Goal: Information Seeking & Learning: Compare options

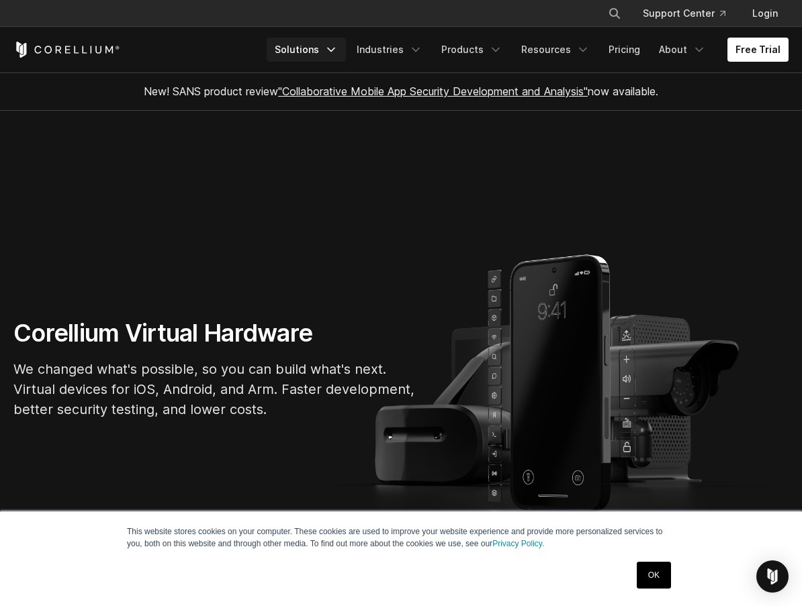
click at [346, 59] on link "Solutions" at bounding box center [306, 50] width 79 height 24
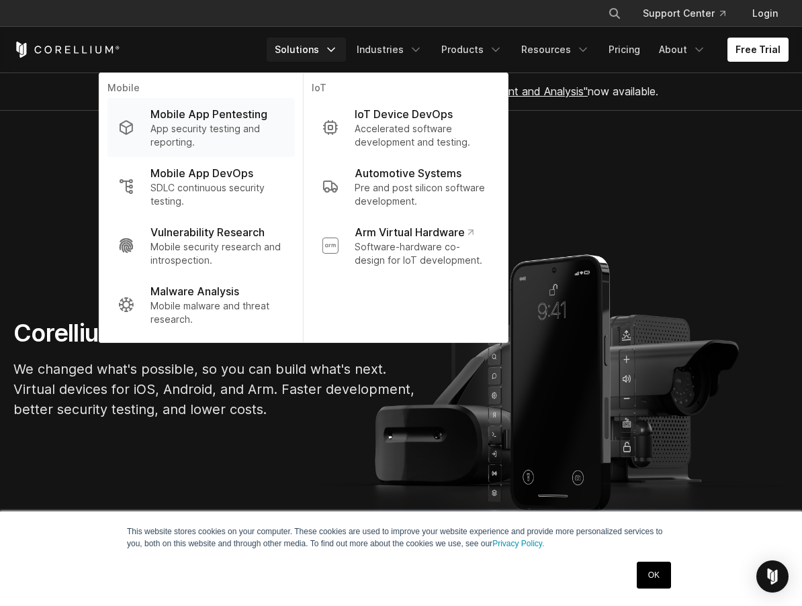
click at [269, 133] on p "App security testing and reporting." at bounding box center [217, 135] width 134 height 27
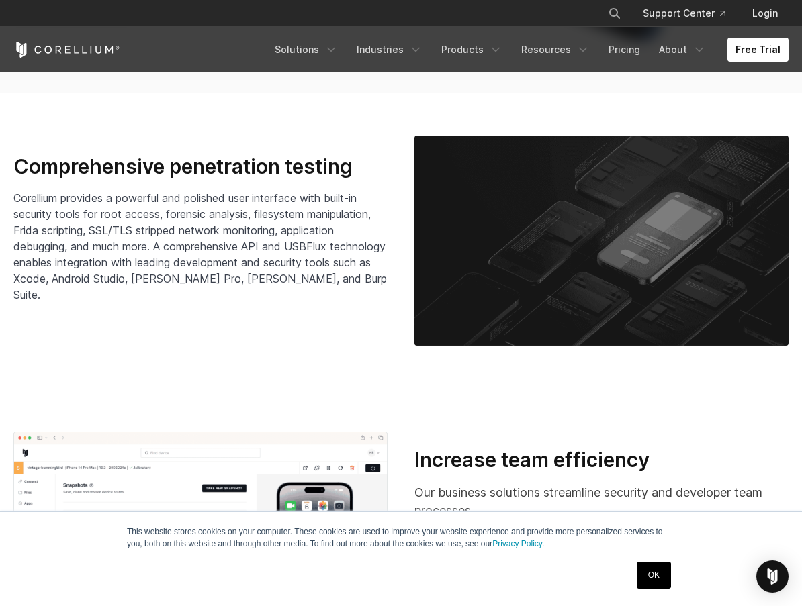
scroll to position [2114, 0]
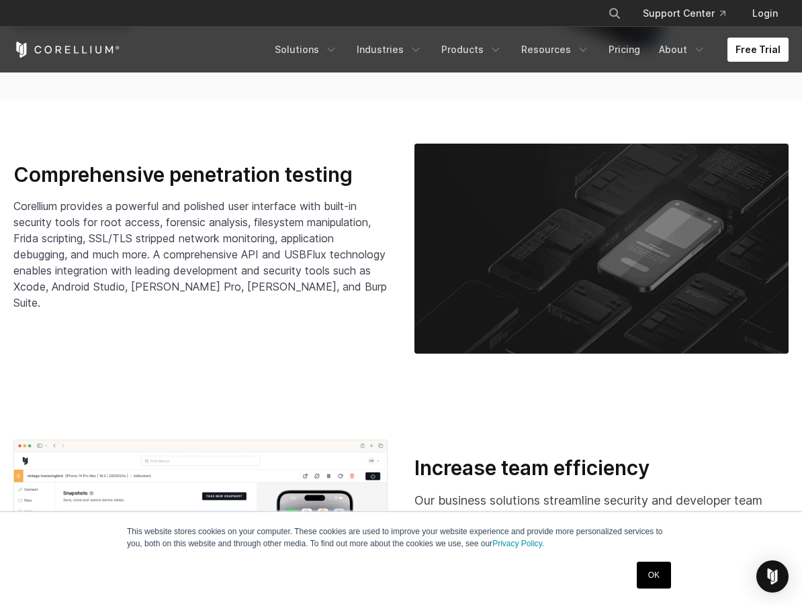
click at [761, 50] on link "Free Trial" at bounding box center [757, 50] width 61 height 24
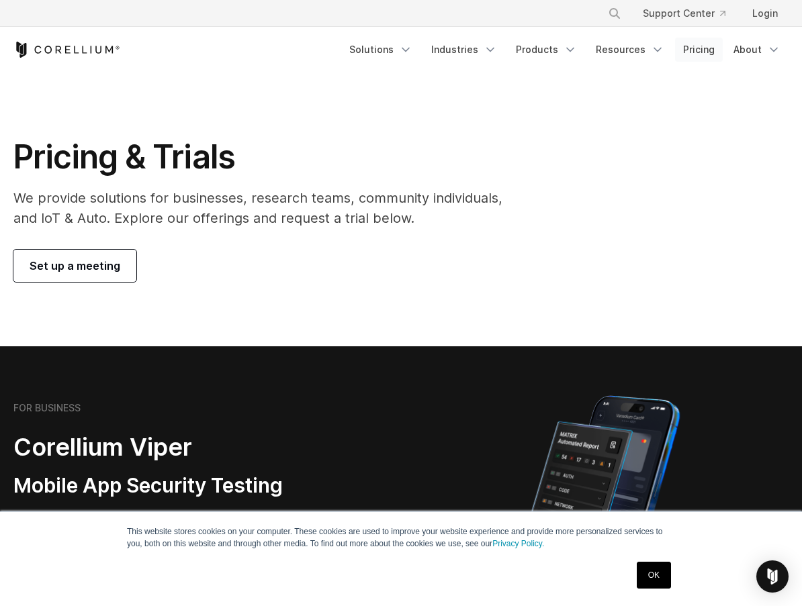
click at [697, 46] on link "Pricing" at bounding box center [699, 50] width 48 height 24
click at [706, 53] on link "Pricing" at bounding box center [699, 50] width 48 height 24
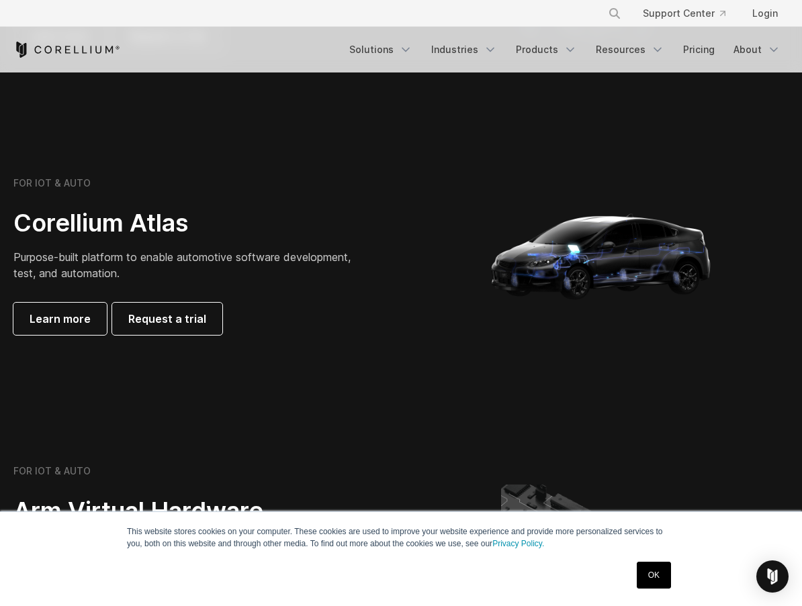
scroll to position [1213, 0]
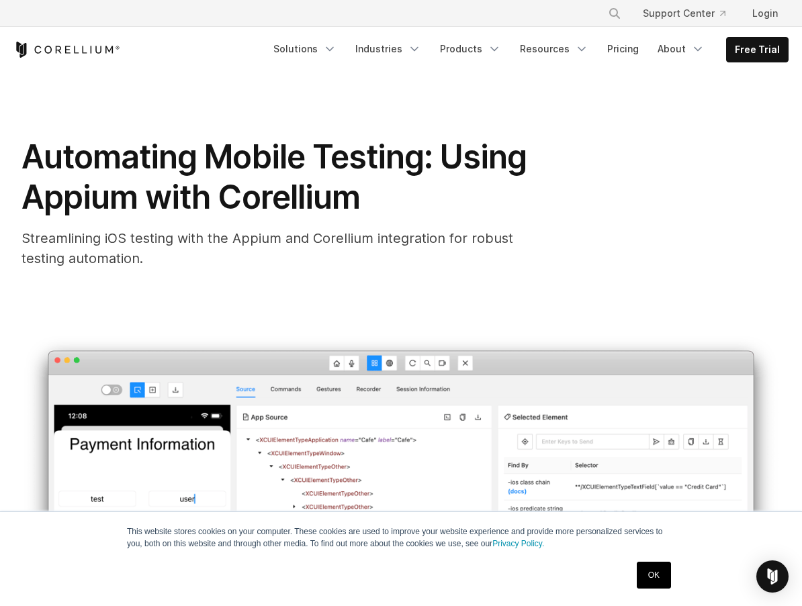
click at [651, 571] on link "OK" at bounding box center [654, 575] width 34 height 27
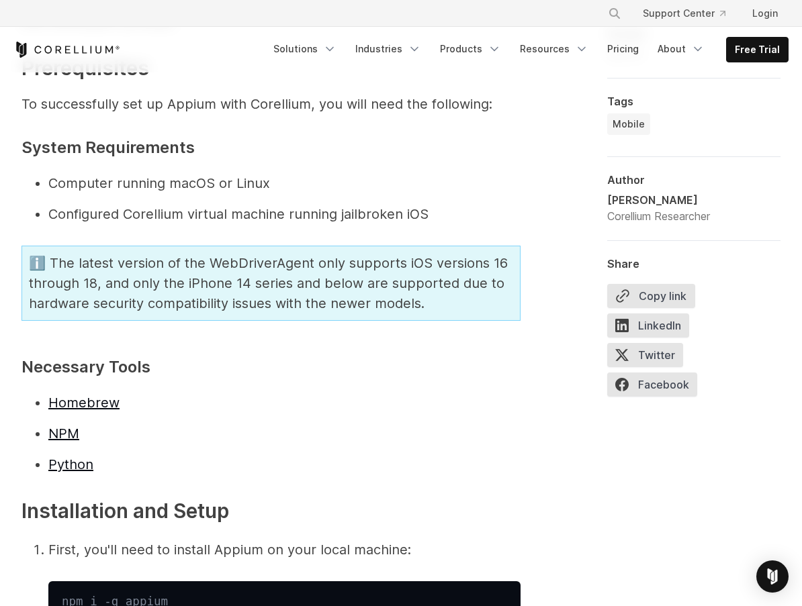
scroll to position [1825, 0]
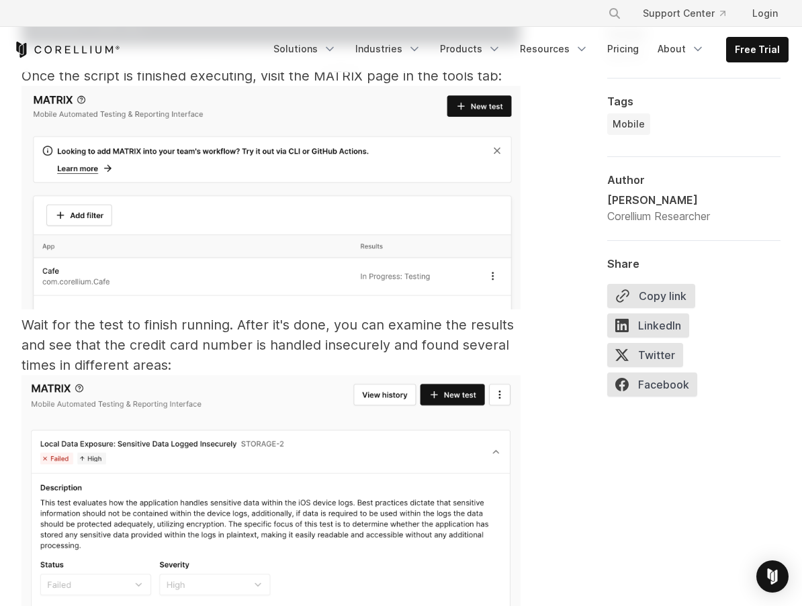
scroll to position [23697, 0]
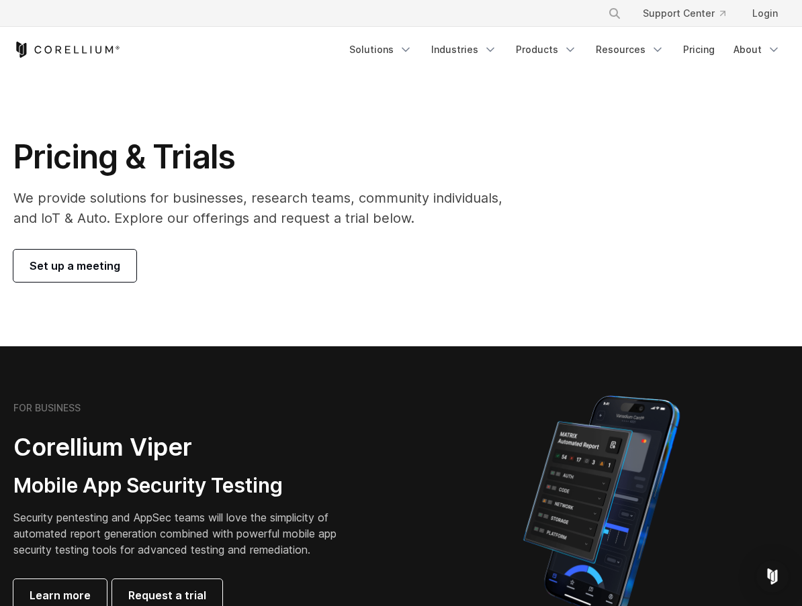
click at [724, 44] on ul "Solutions Mobile IoT" at bounding box center [564, 50] width 447 height 24
click at [696, 50] on link "Pricing" at bounding box center [699, 50] width 48 height 24
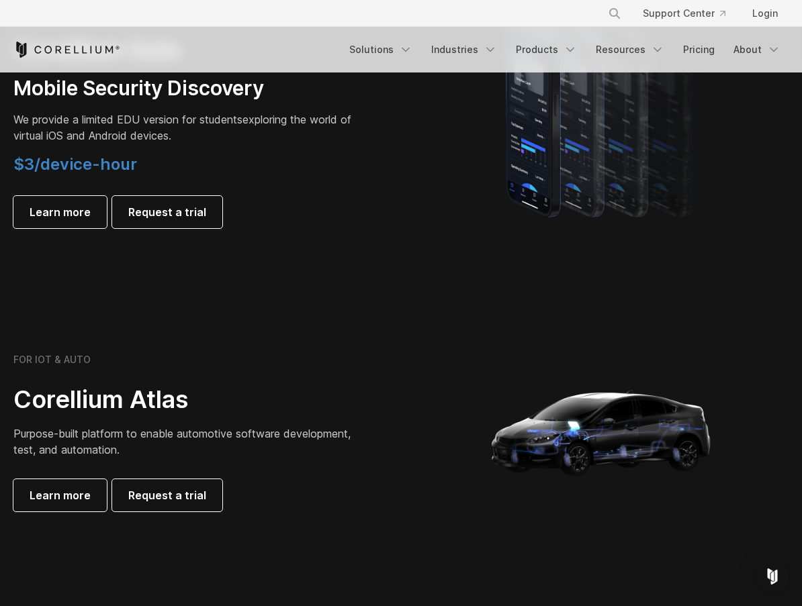
scroll to position [1042, 0]
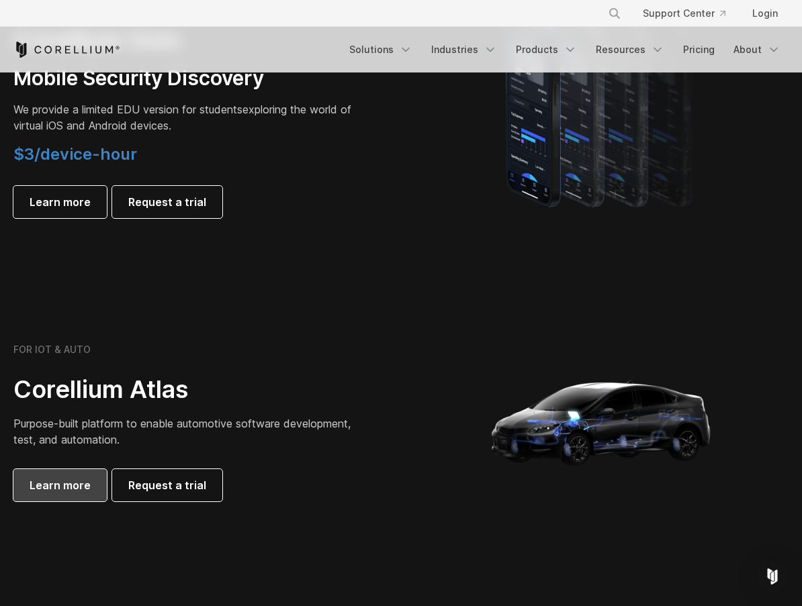
click at [99, 482] on link "Learn more" at bounding box center [59, 485] width 93 height 32
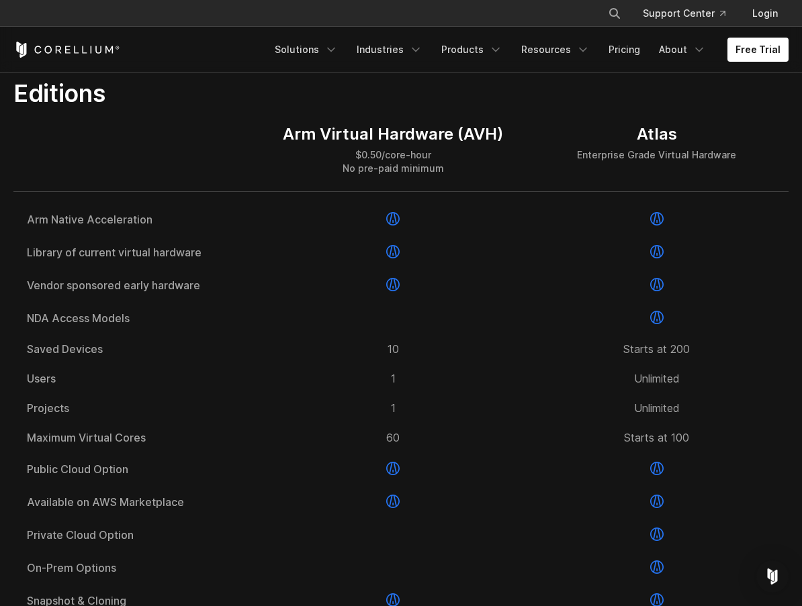
scroll to position [1692, 0]
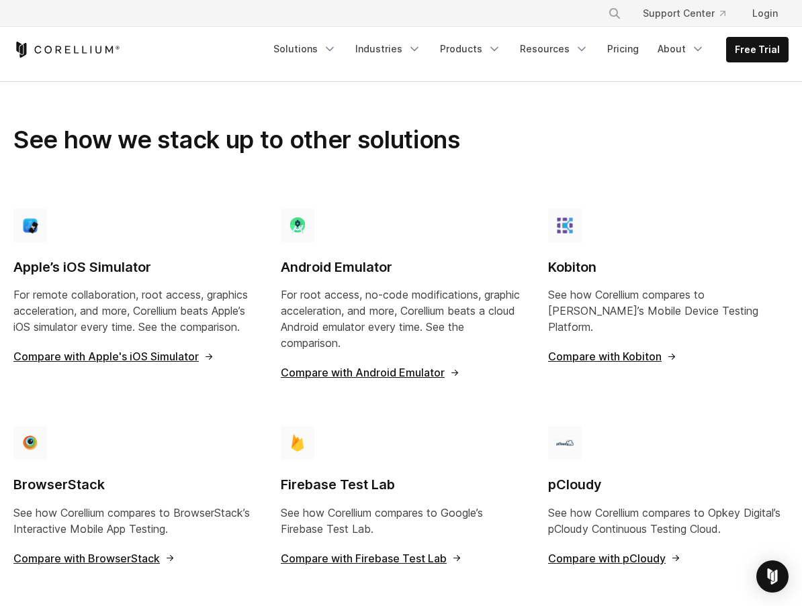
scroll to position [870, 0]
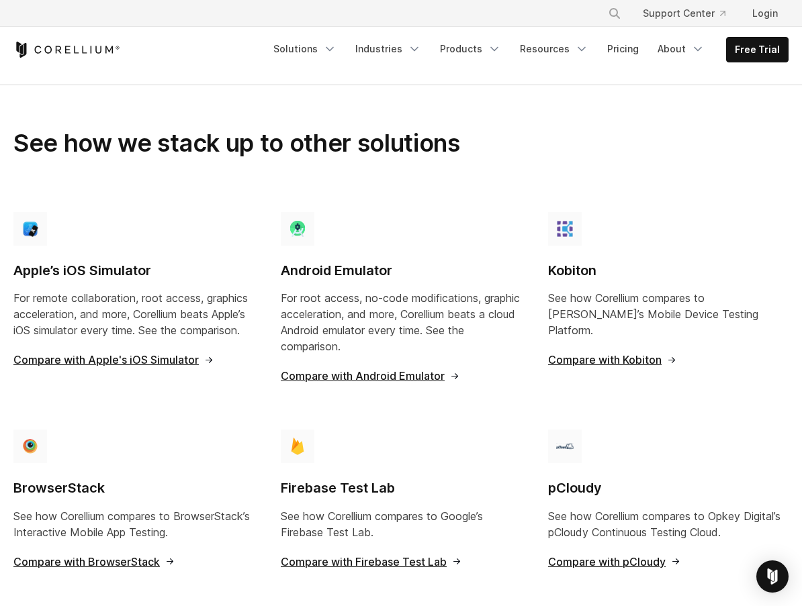
click at [138, 357] on span "Compare with Apple's iOS Simulator" at bounding box center [113, 360] width 201 height 11
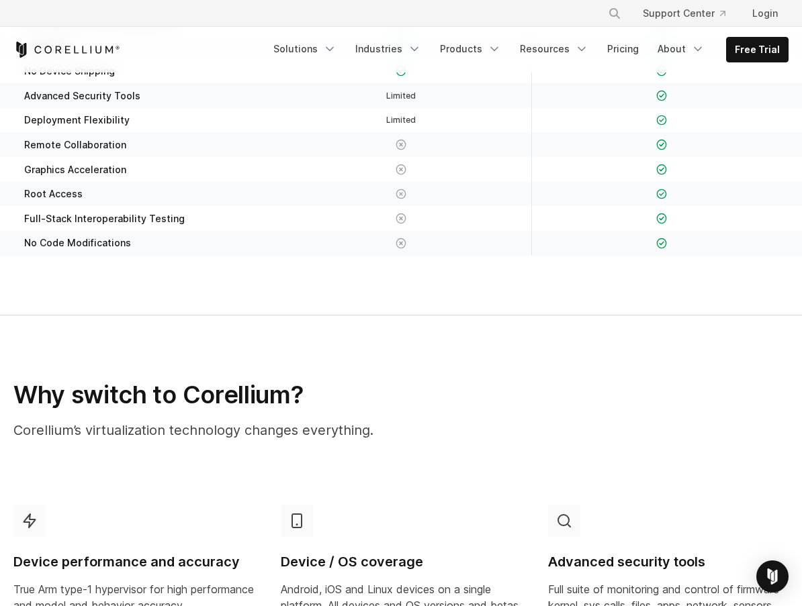
scroll to position [371, 0]
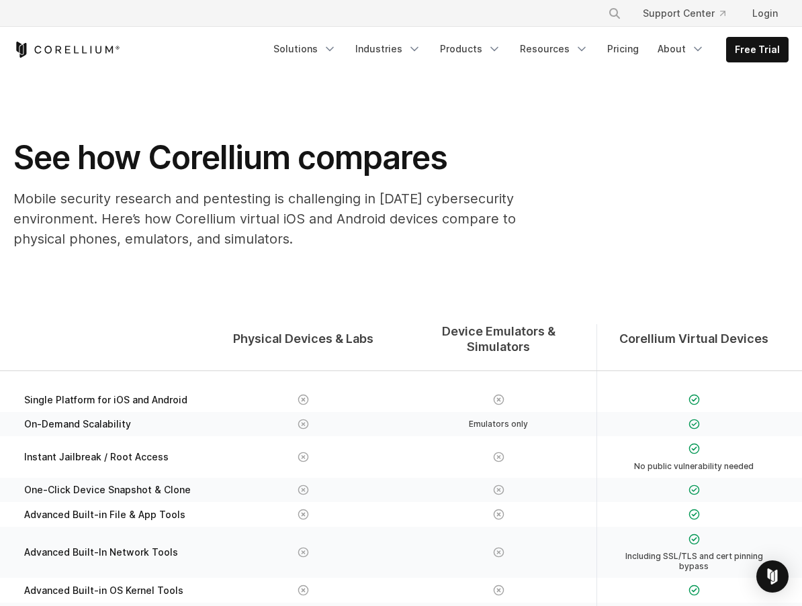
scroll to position [870, 0]
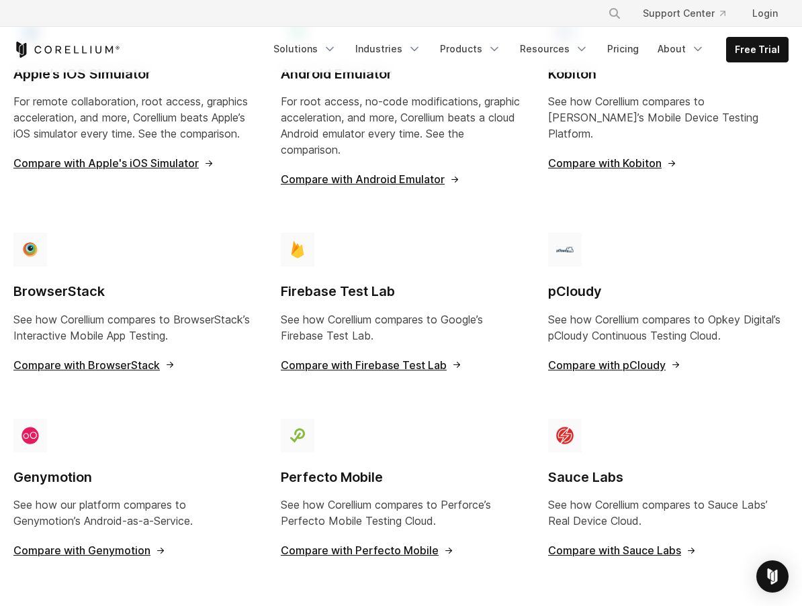
scroll to position [1068, 0]
click at [139, 359] on span "Compare with BrowserStack" at bounding box center [94, 364] width 162 height 11
click at [138, 364] on span "Compare with BrowserStack" at bounding box center [94, 364] width 162 height 11
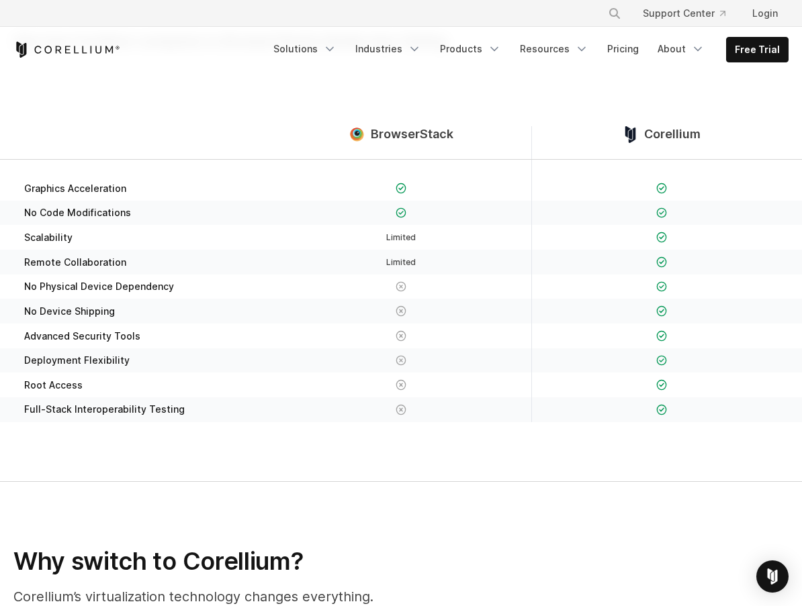
scroll to position [165, 0]
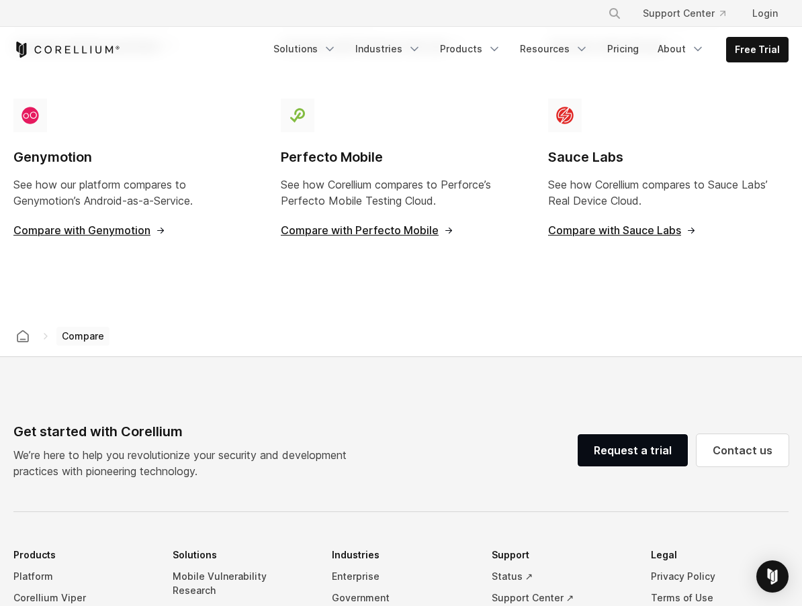
scroll to position [1378, 0]
